Goal: Task Accomplishment & Management: Complete application form

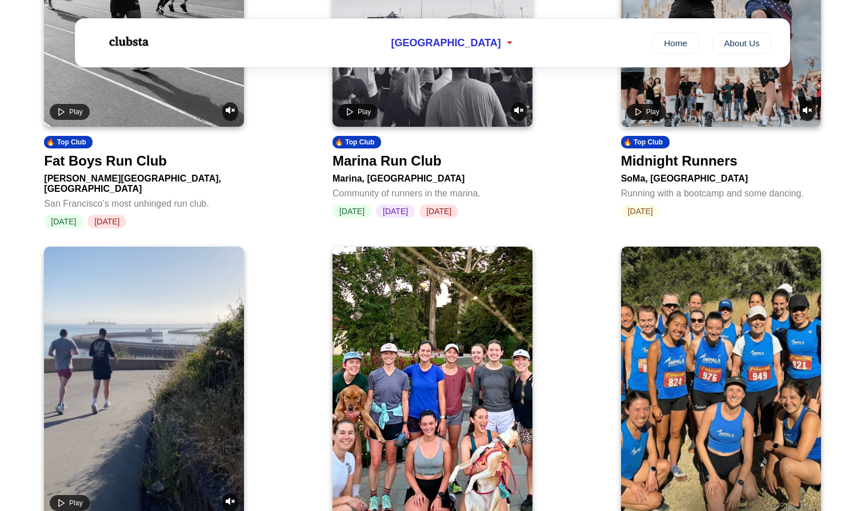
scroll to position [626, 0]
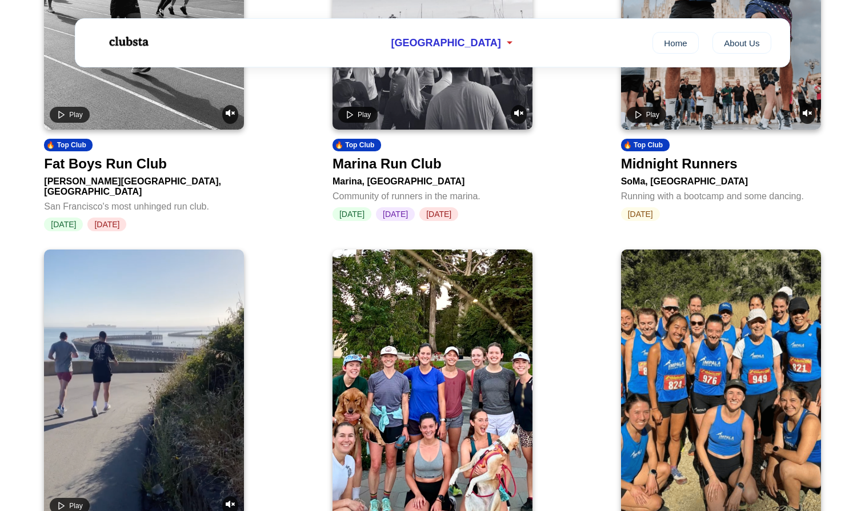
click at [137, 164] on div "Fat Boys Run Club" at bounding box center [105, 164] width 123 height 16
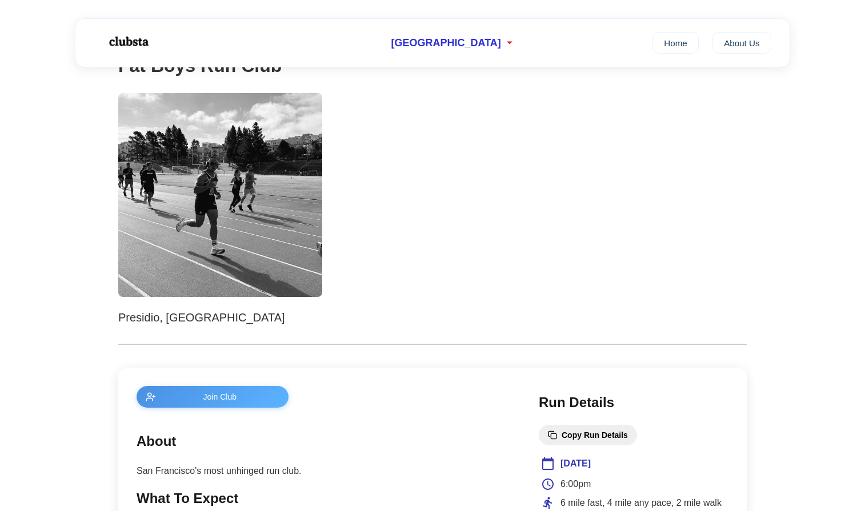
scroll to position [121, 0]
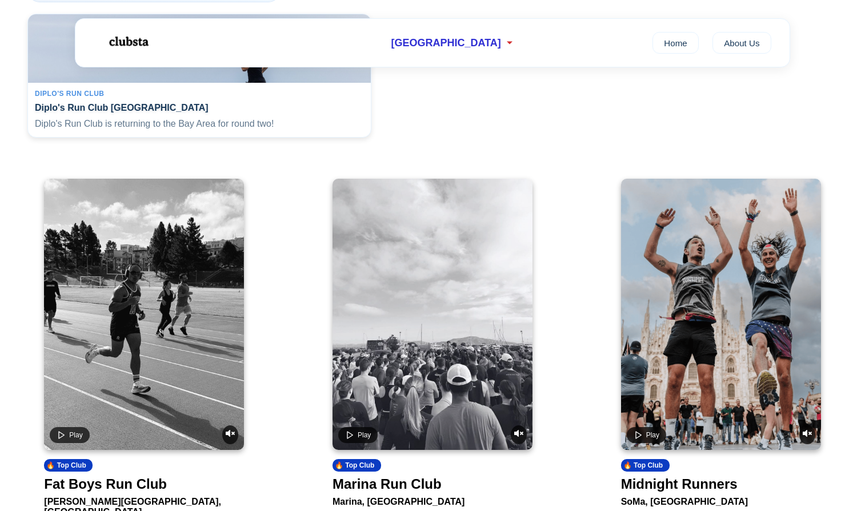
scroll to position [626, 0]
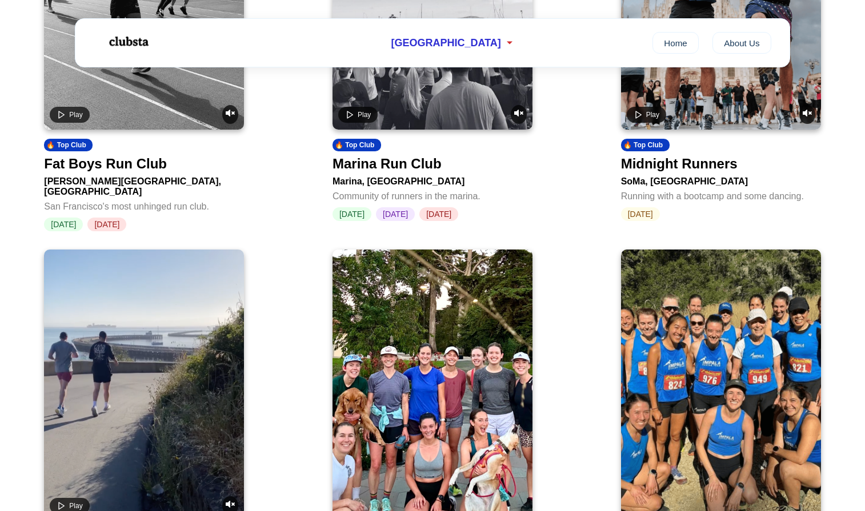
click at [733, 113] on div "Play" at bounding box center [721, 114] width 189 height 19
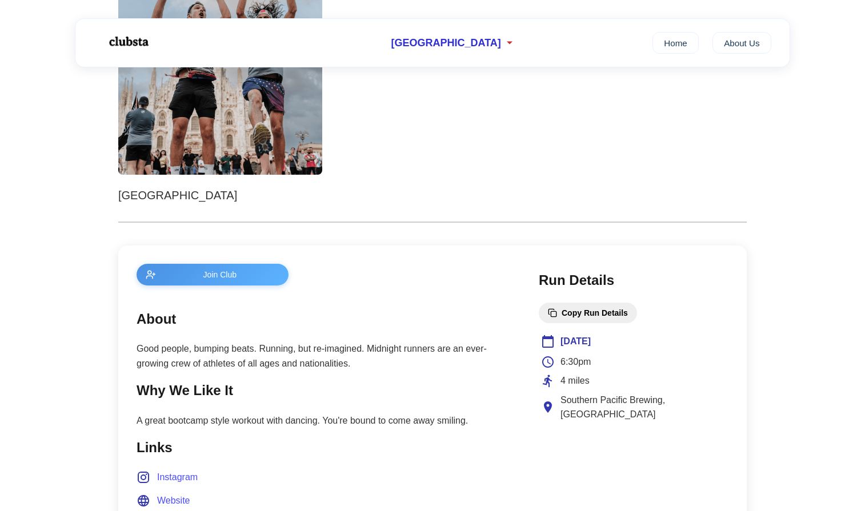
scroll to position [256, 0]
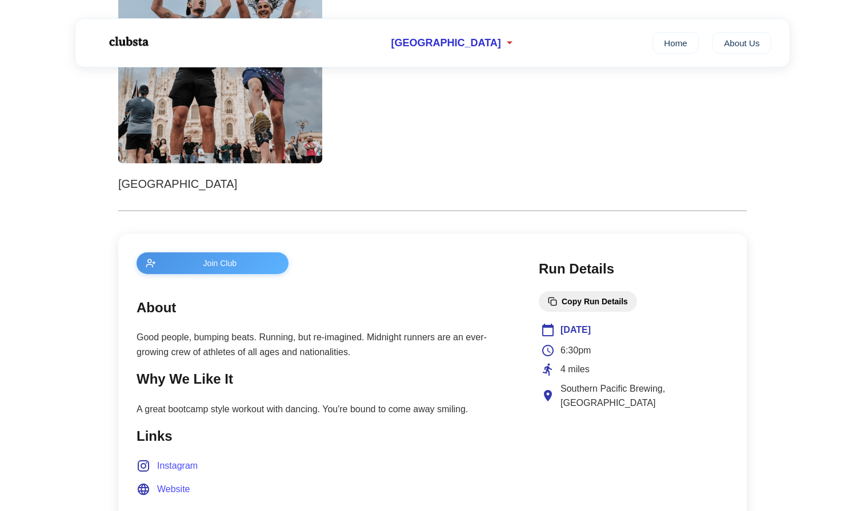
click at [247, 269] on button "Join Club" at bounding box center [213, 263] width 152 height 22
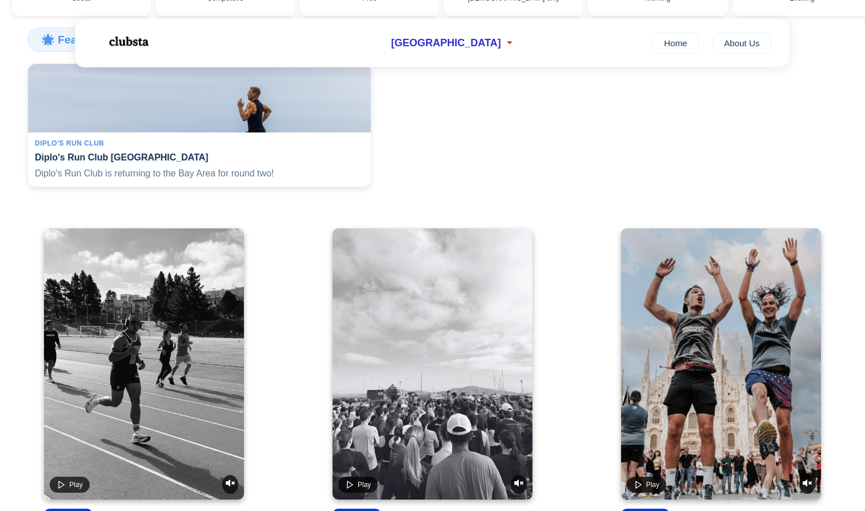
scroll to position [626, 0]
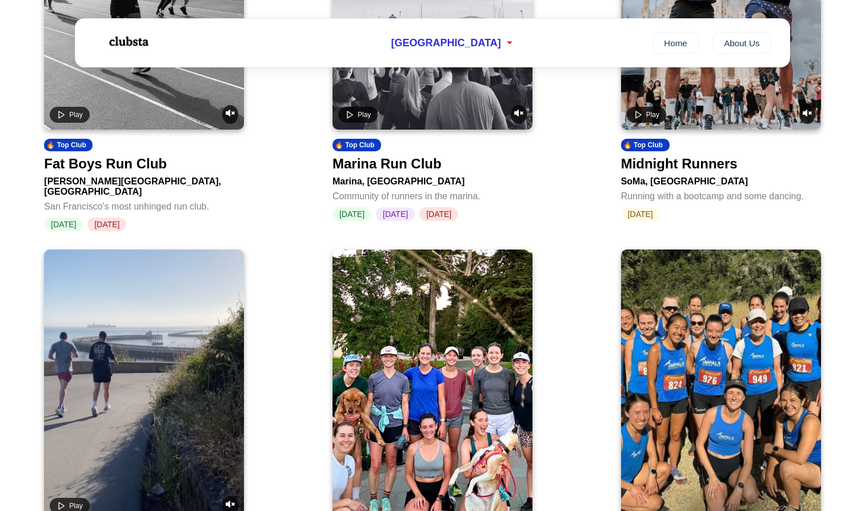
click at [151, 121] on div "Play" at bounding box center [144, 114] width 189 height 19
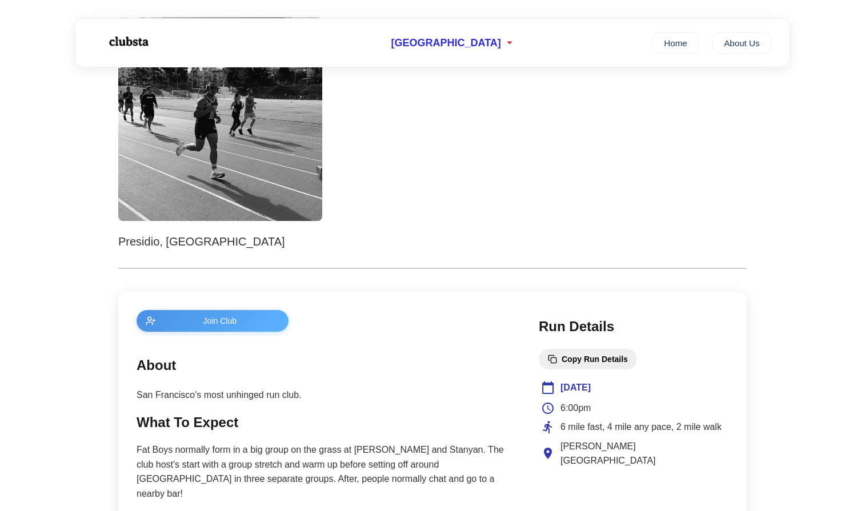
scroll to position [203, 0]
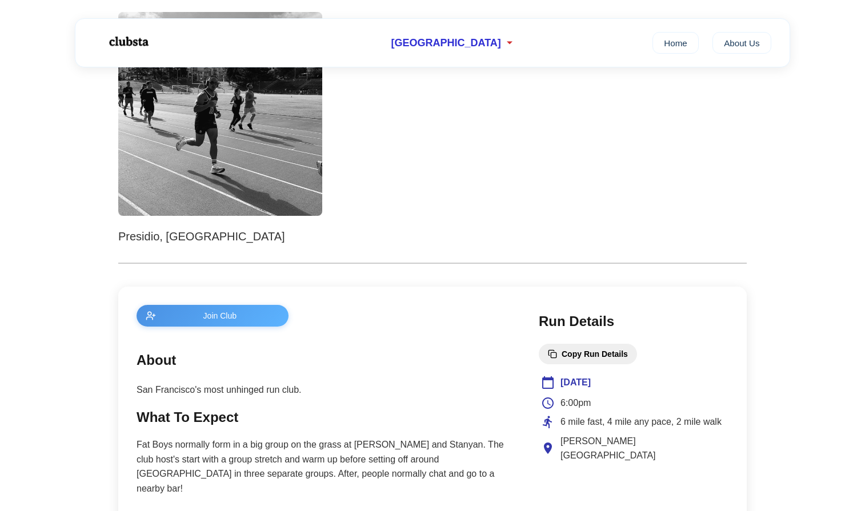
click at [258, 318] on span "Join Club" at bounding box center [220, 315] width 119 height 9
